Goal: Task Accomplishment & Management: Manage account settings

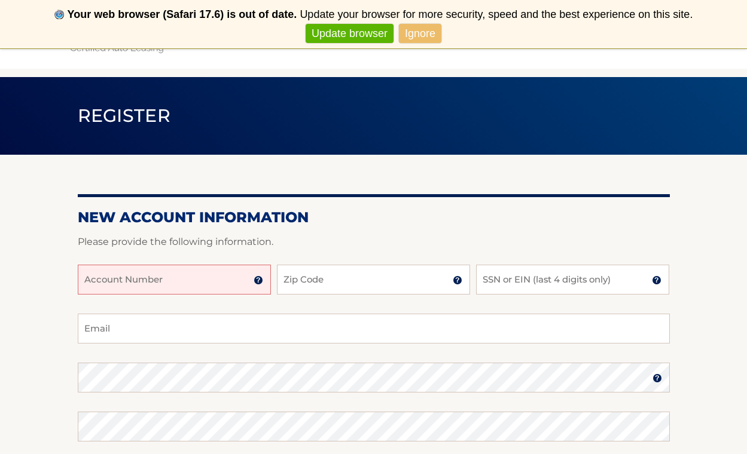
scroll to position [44, 0]
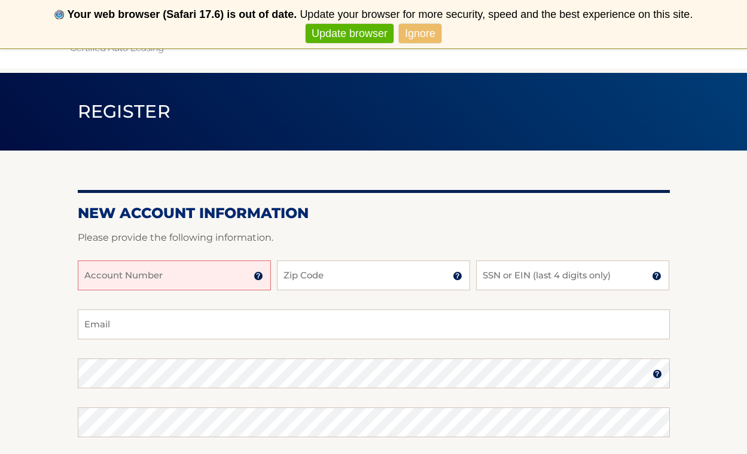
click at [420, 41] on link "Ignore" at bounding box center [420, 34] width 42 height 20
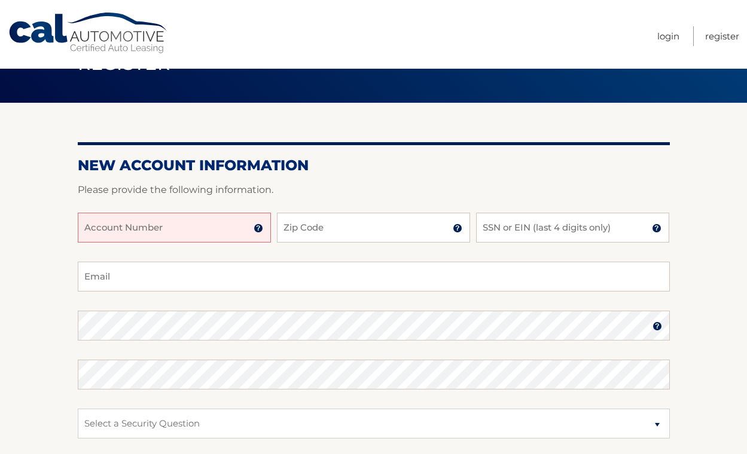
click at [212, 229] on input "Account Number" at bounding box center [174, 228] width 193 height 30
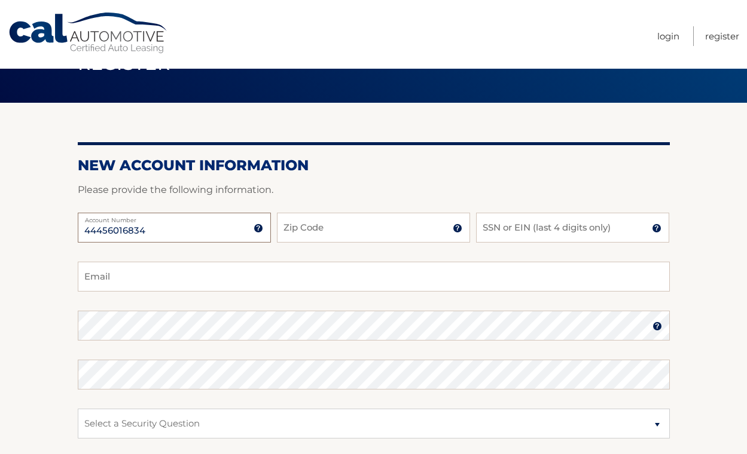
type input "44456016834"
type input "07631"
click at [536, 229] on input "SSN or EIN (last 4 digits only)" at bounding box center [572, 228] width 193 height 30
type input "8579"
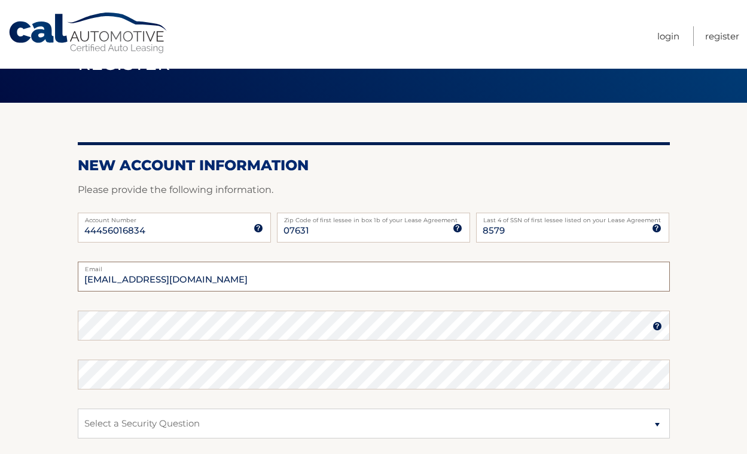
type input "[EMAIL_ADDRESS][DOMAIN_NAME]"
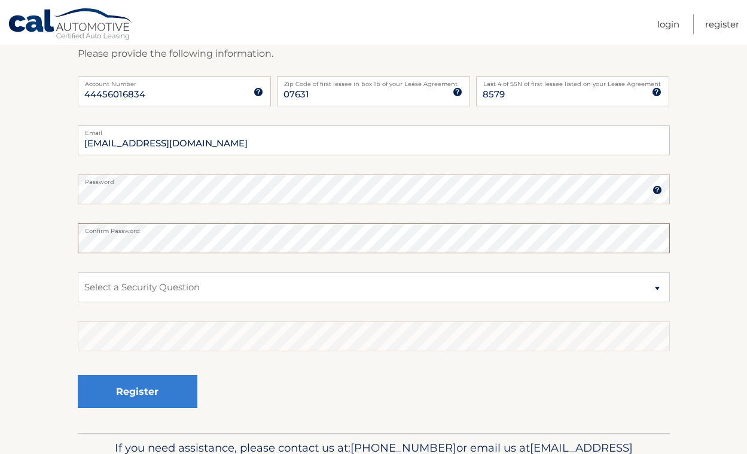
scroll to position [188, 0]
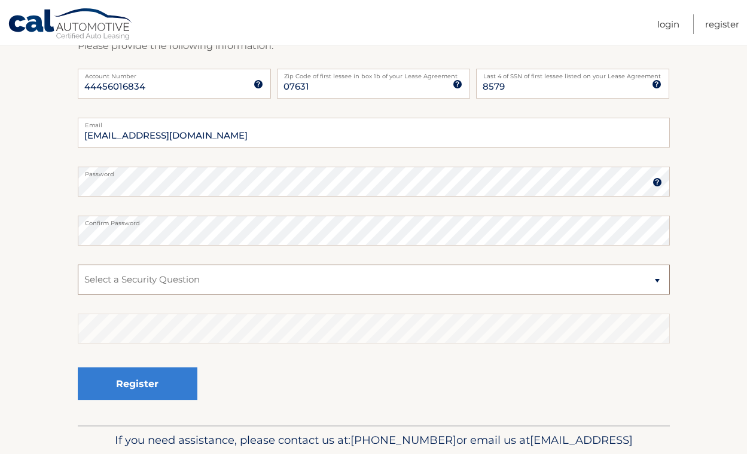
select select "2"
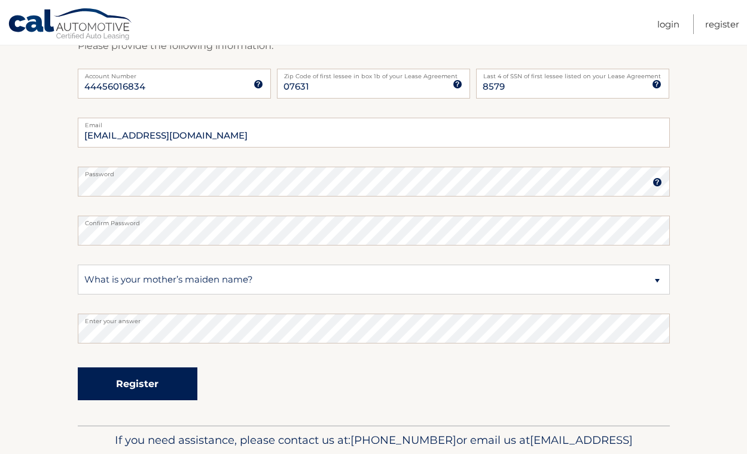
click at [145, 392] on button "Register" at bounding box center [138, 384] width 120 height 33
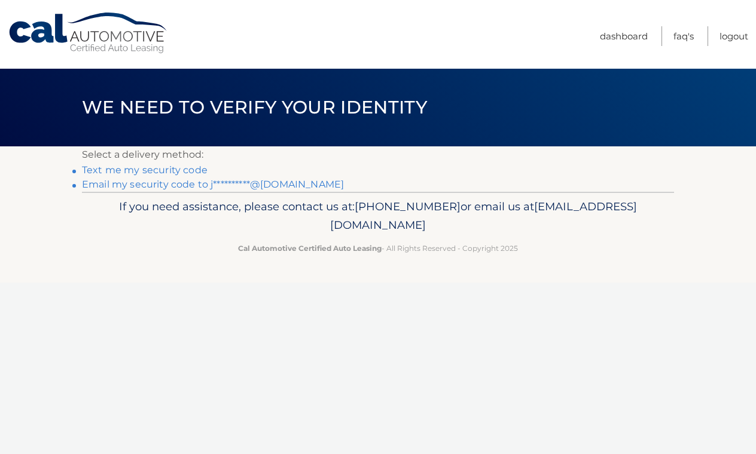
click at [172, 171] on link "Text me my security code" at bounding box center [145, 169] width 126 height 11
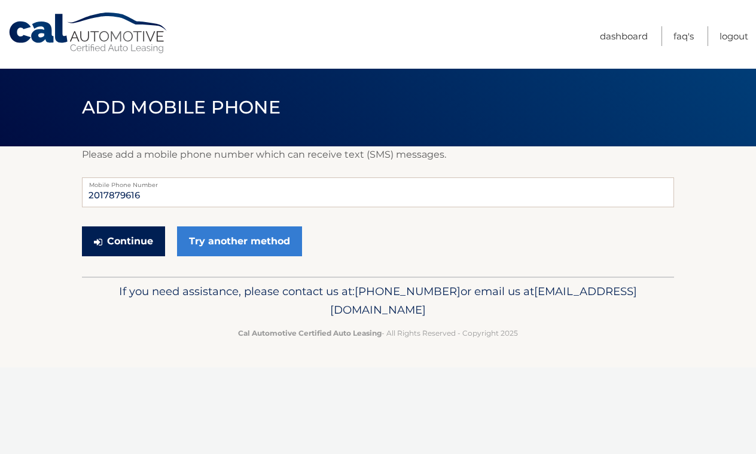
click at [126, 245] on button "Continue" at bounding box center [123, 242] width 83 height 30
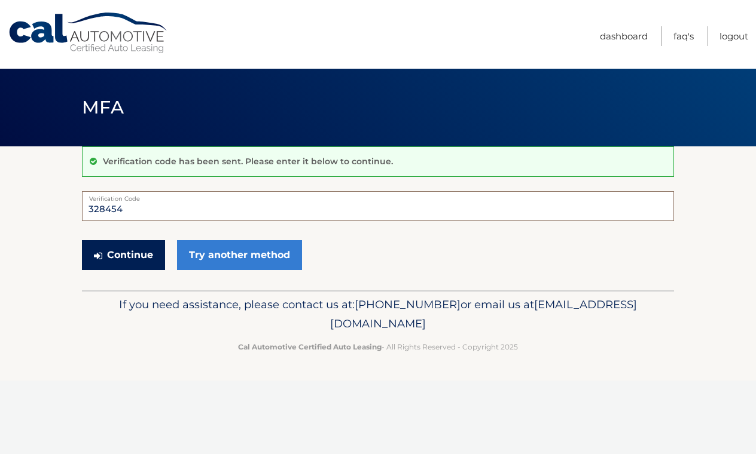
type input "328454"
click at [132, 263] on button "Continue" at bounding box center [123, 255] width 83 height 30
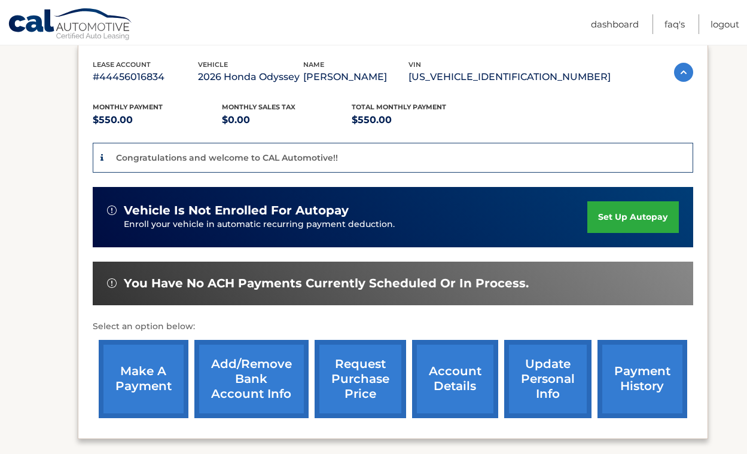
scroll to position [213, 0]
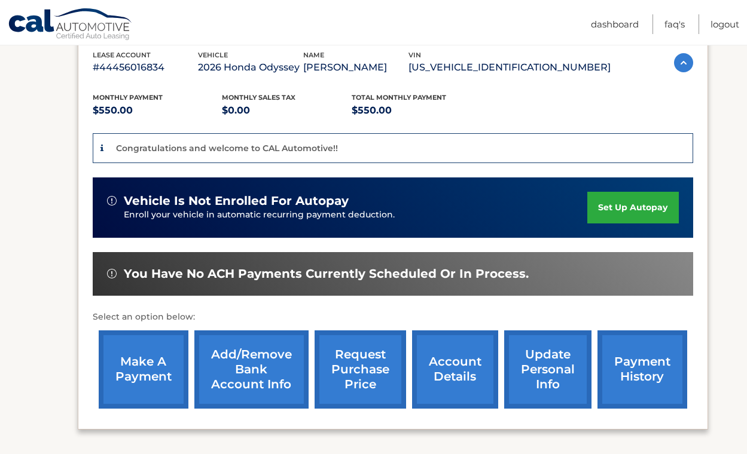
click at [636, 209] on link "set up autopay" at bounding box center [632, 208] width 91 height 32
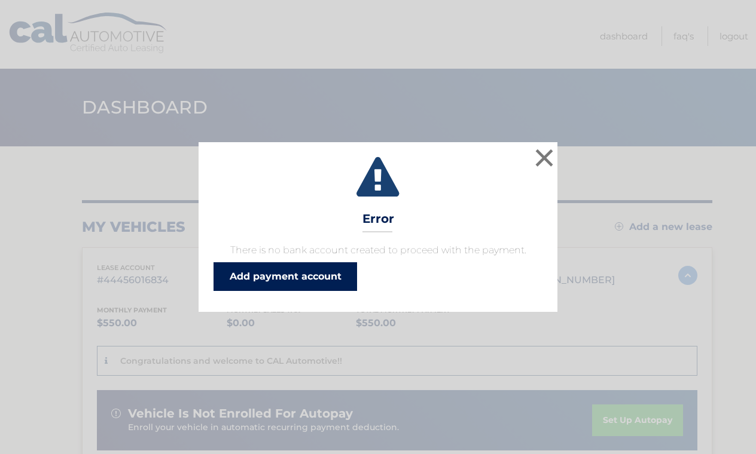
click at [318, 285] on link "Add payment account" at bounding box center [285, 277] width 144 height 29
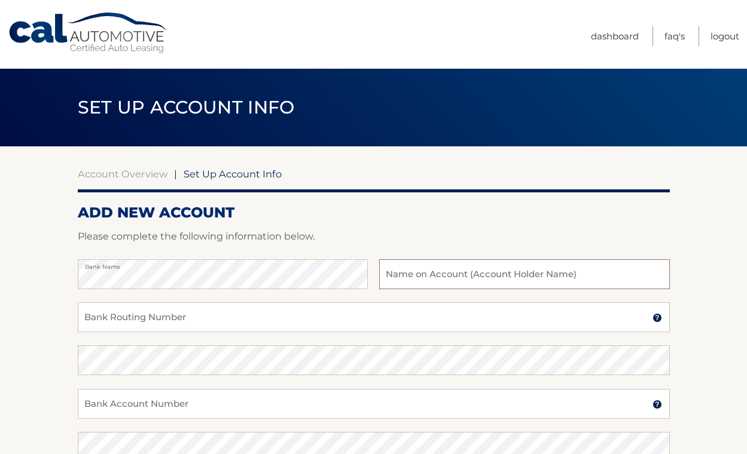
click at [453, 278] on input "text" at bounding box center [524, 275] width 290 height 30
type input "Jay Jeon"
click at [324, 321] on input "Bank Routing Number" at bounding box center [374, 318] width 592 height 30
type input "021200339"
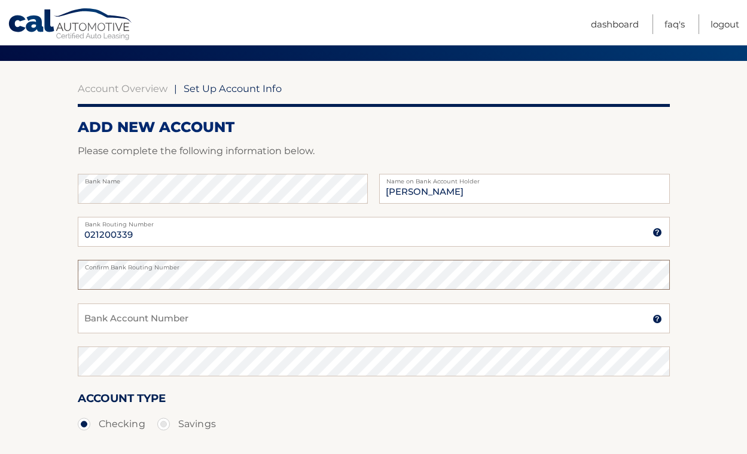
scroll to position [89, 0]
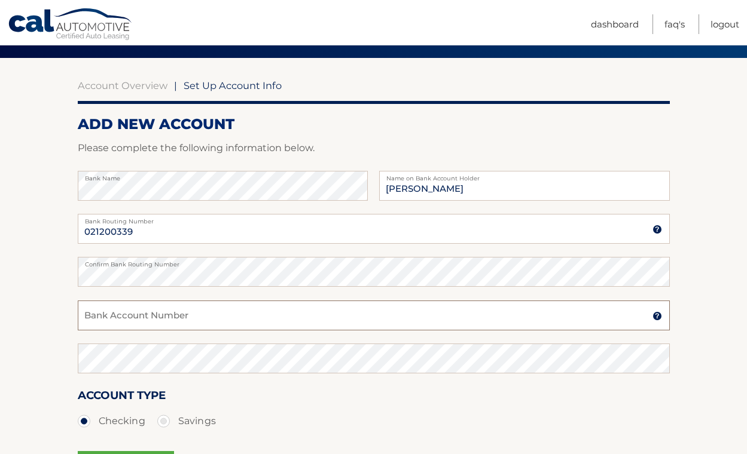
click at [274, 319] on input "Bank Account Number" at bounding box center [374, 316] width 592 height 30
type input "381010233366"
click at [475, 197] on input "Jay Jeon" at bounding box center [524, 186] width 290 height 30
type input "J"
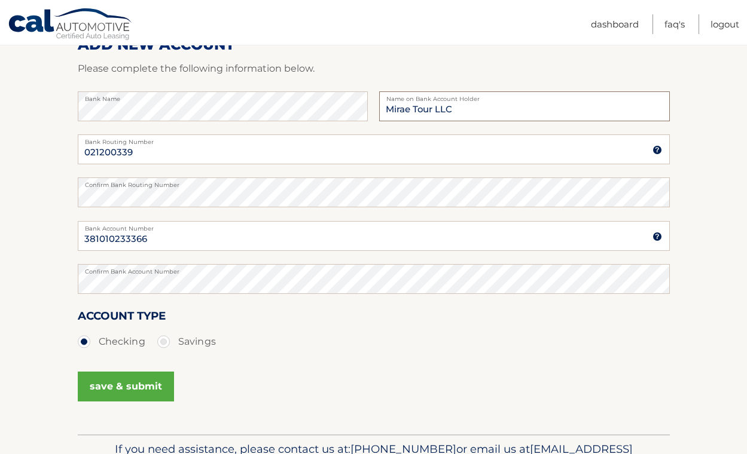
scroll to position [173, 0]
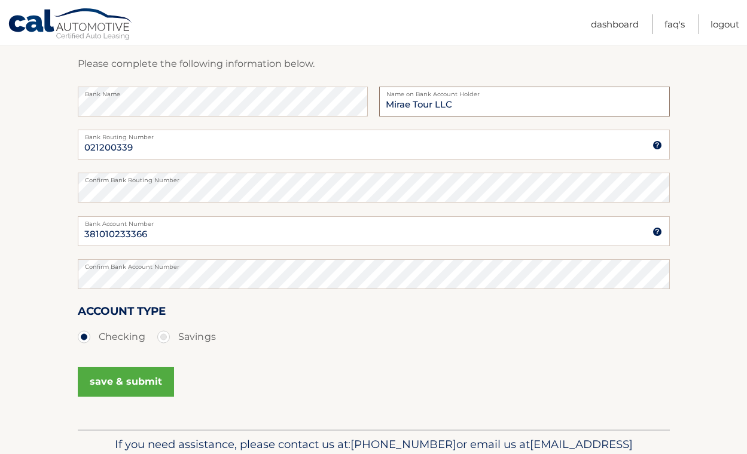
type input "Mirae Tour LLC"
click at [134, 387] on button "save & submit" at bounding box center [126, 382] width 96 height 30
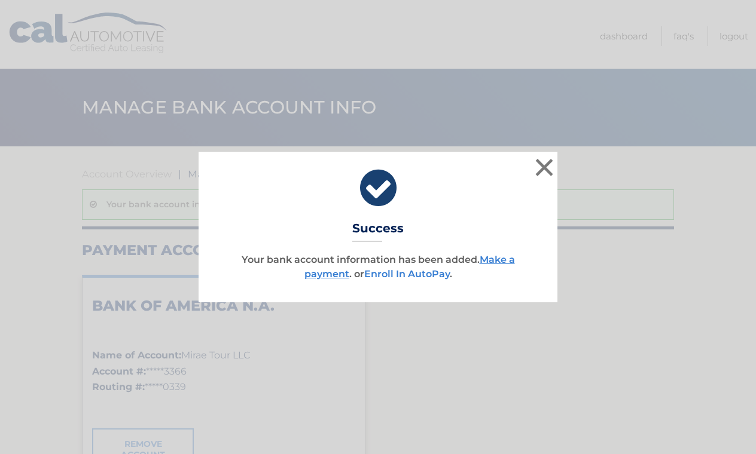
click at [411, 276] on link "Enroll In AutoPay" at bounding box center [407, 274] width 86 height 11
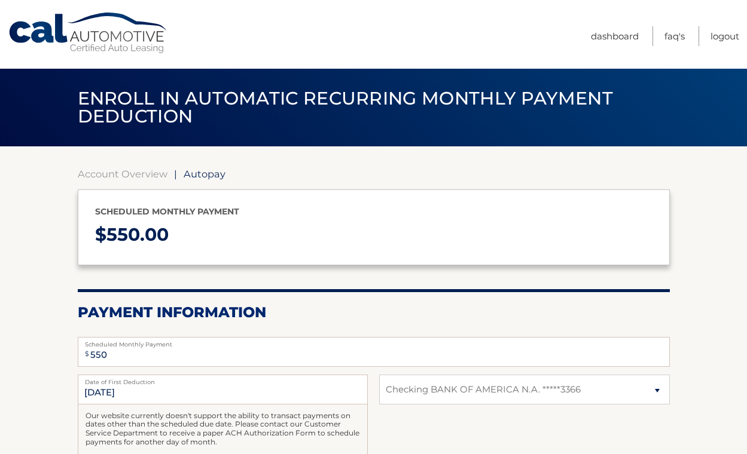
select select "ZWVkODQ1NWUtZTYyMi00YWYxLWJkMGMtZDk4ZTU0NjE0NjE5"
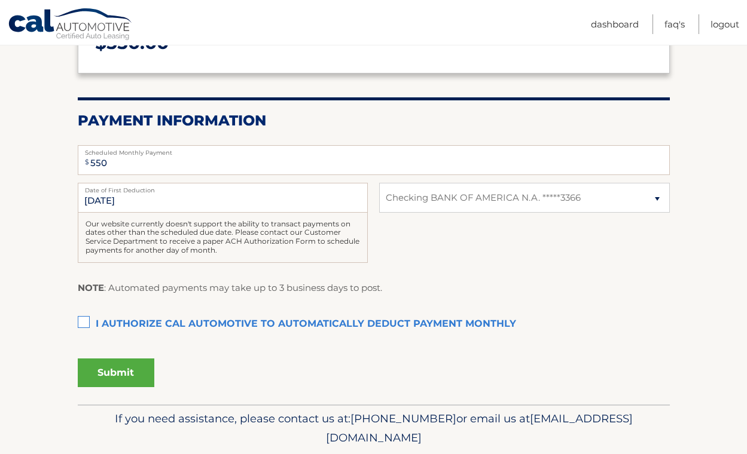
scroll to position [194, 0]
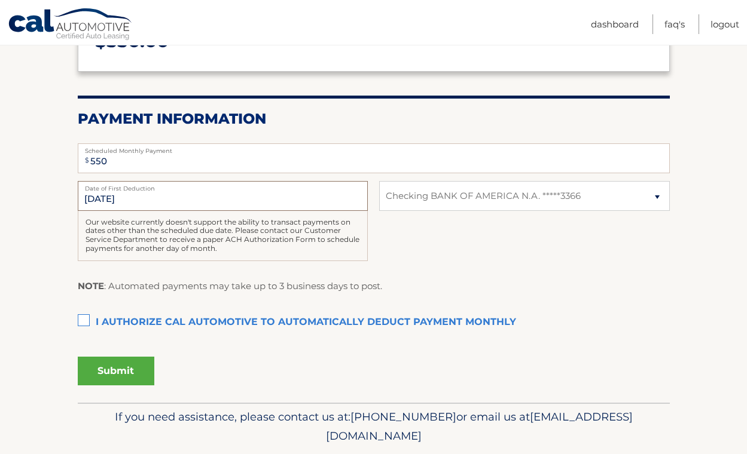
click at [244, 203] on input "10/5/2025" at bounding box center [223, 196] width 290 height 30
click at [139, 201] on input "10/5/2025" at bounding box center [223, 196] width 290 height 30
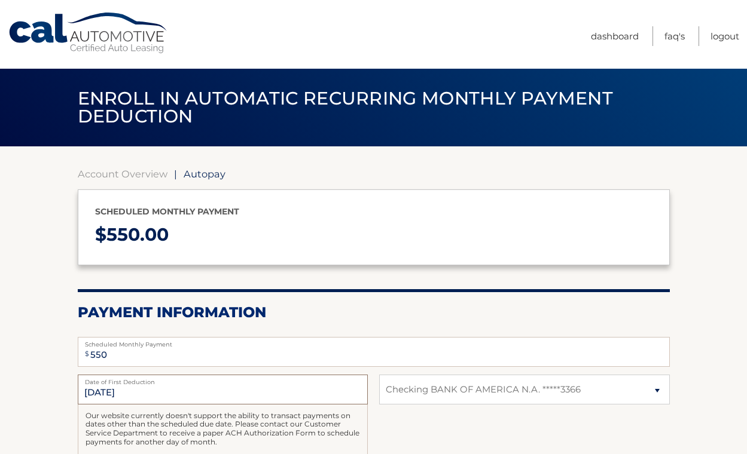
scroll to position [0, 0]
click at [105, 39] on link "Cal Automotive" at bounding box center [88, 33] width 161 height 42
